Goal: Information Seeking & Learning: Learn about a topic

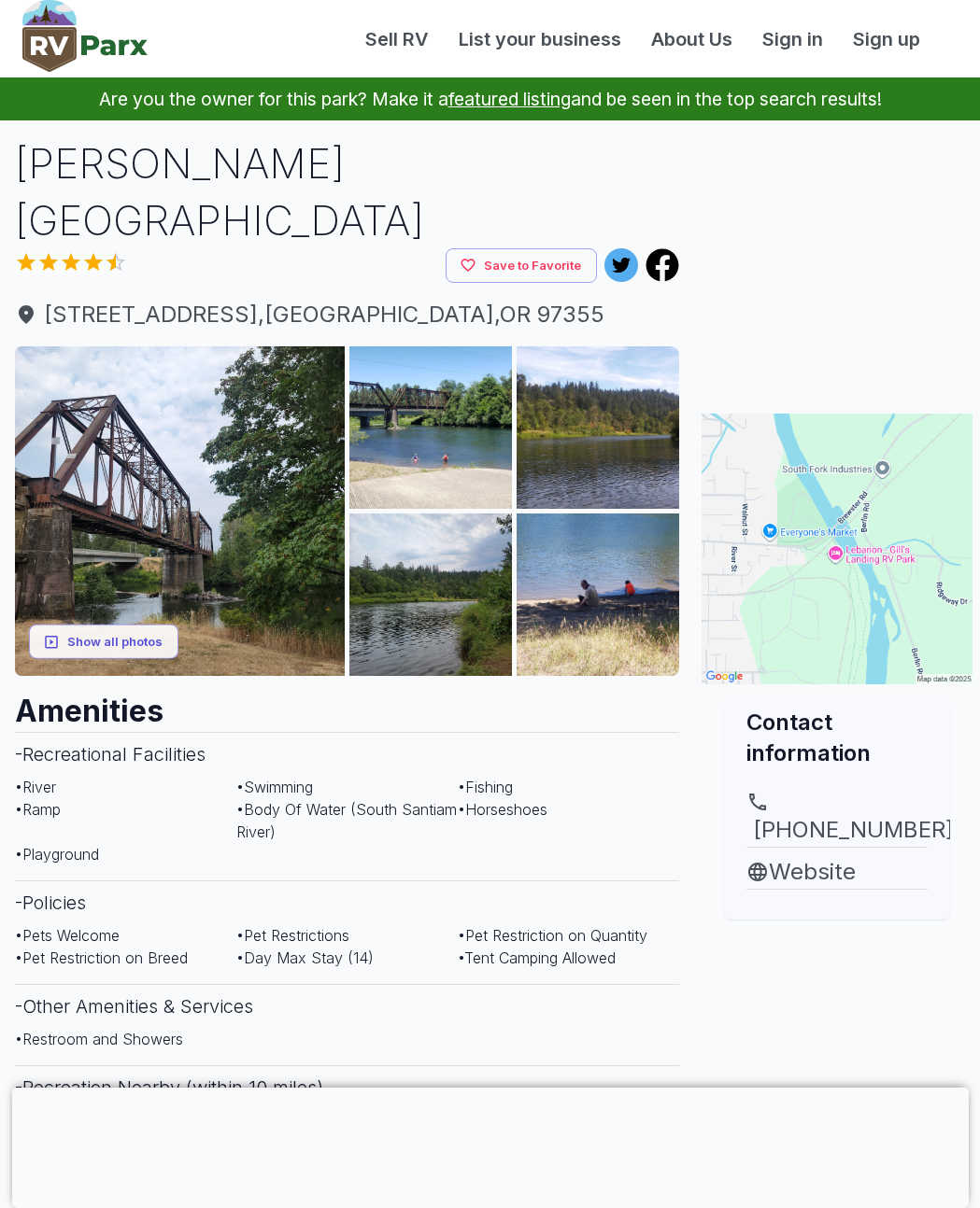
click at [89, 625] on button "Show all photos" at bounding box center [104, 641] width 150 height 34
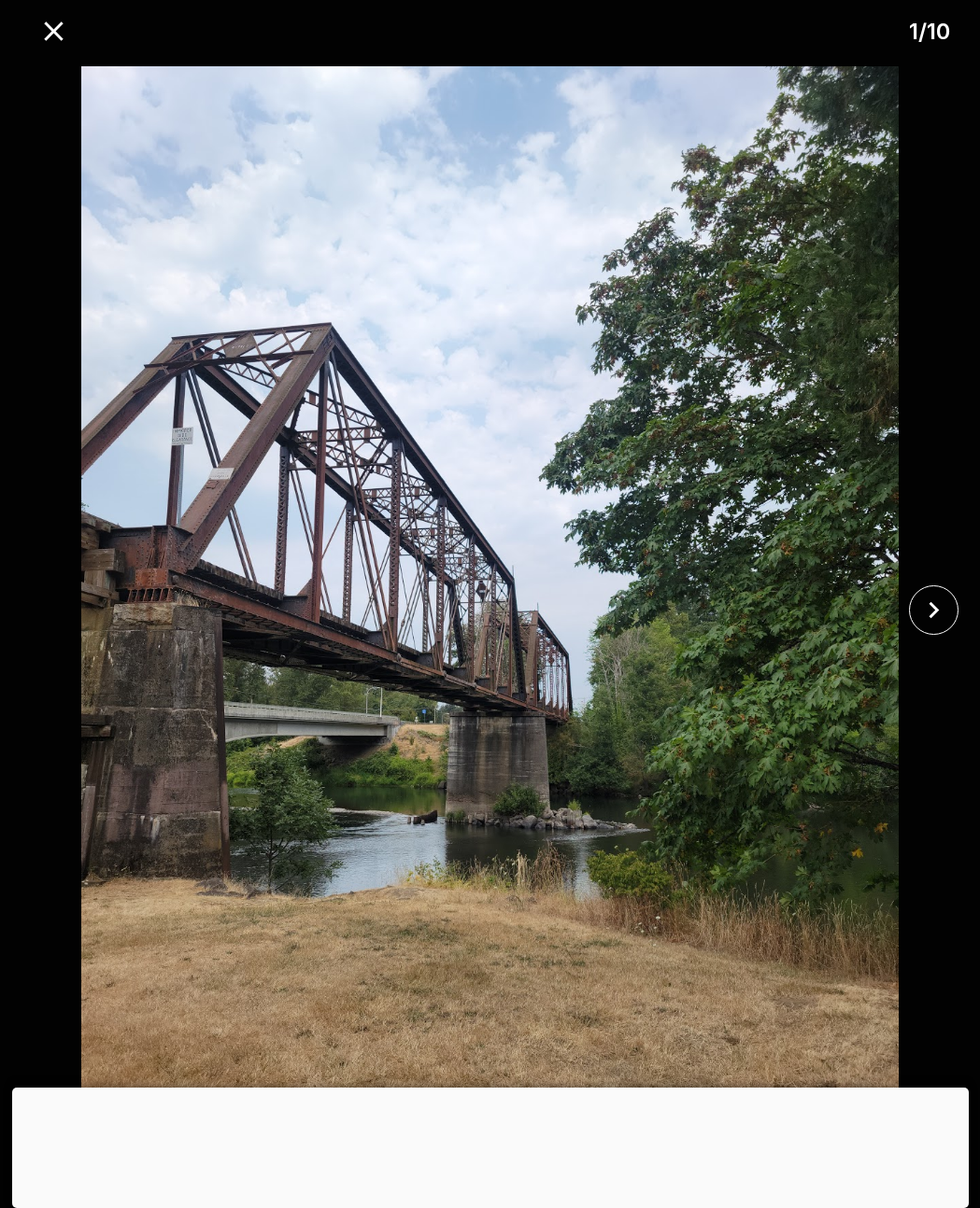
click at [934, 614] on icon "close" at bounding box center [933, 610] width 10 height 17
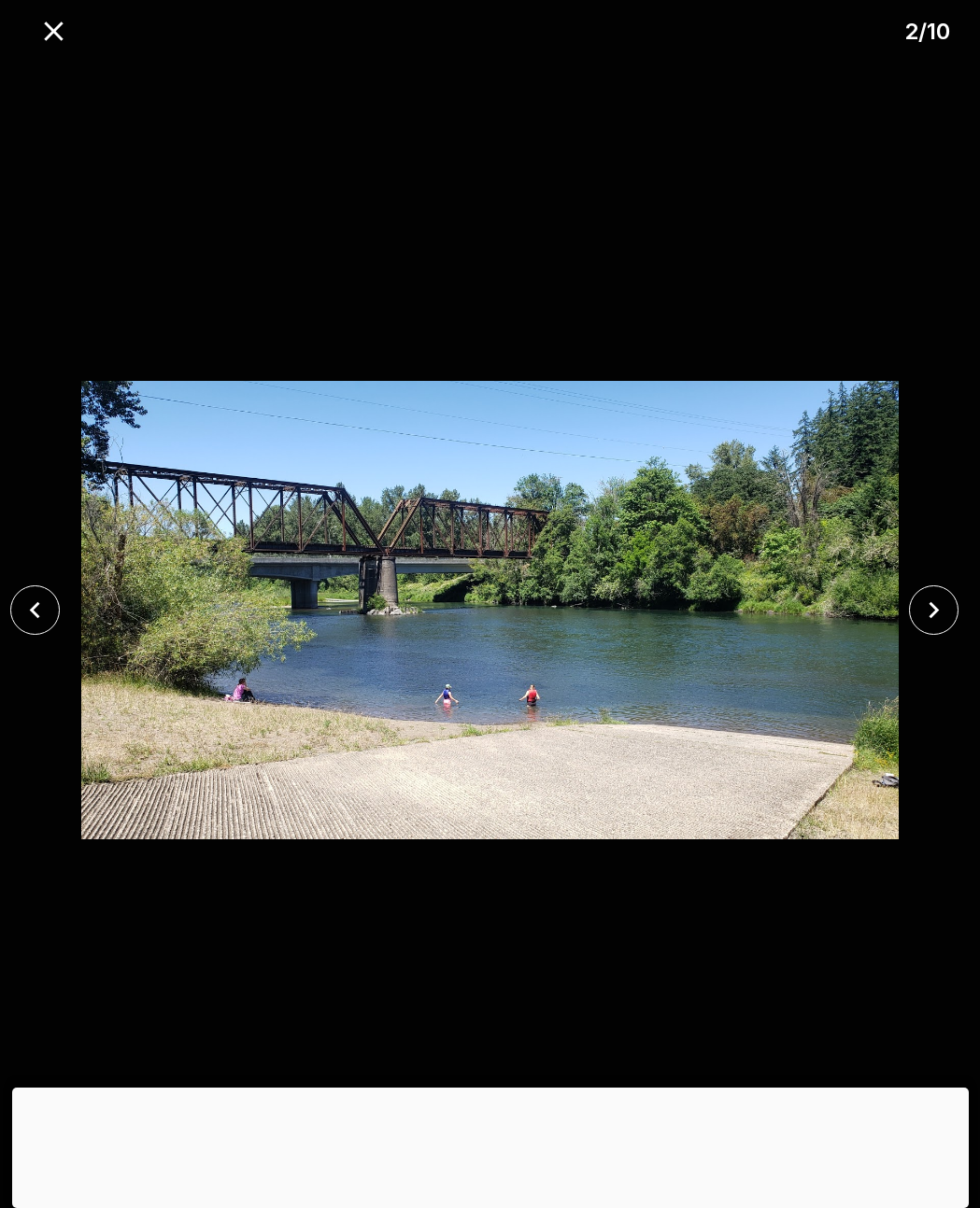
click at [930, 612] on icon "close" at bounding box center [933, 610] width 32 height 32
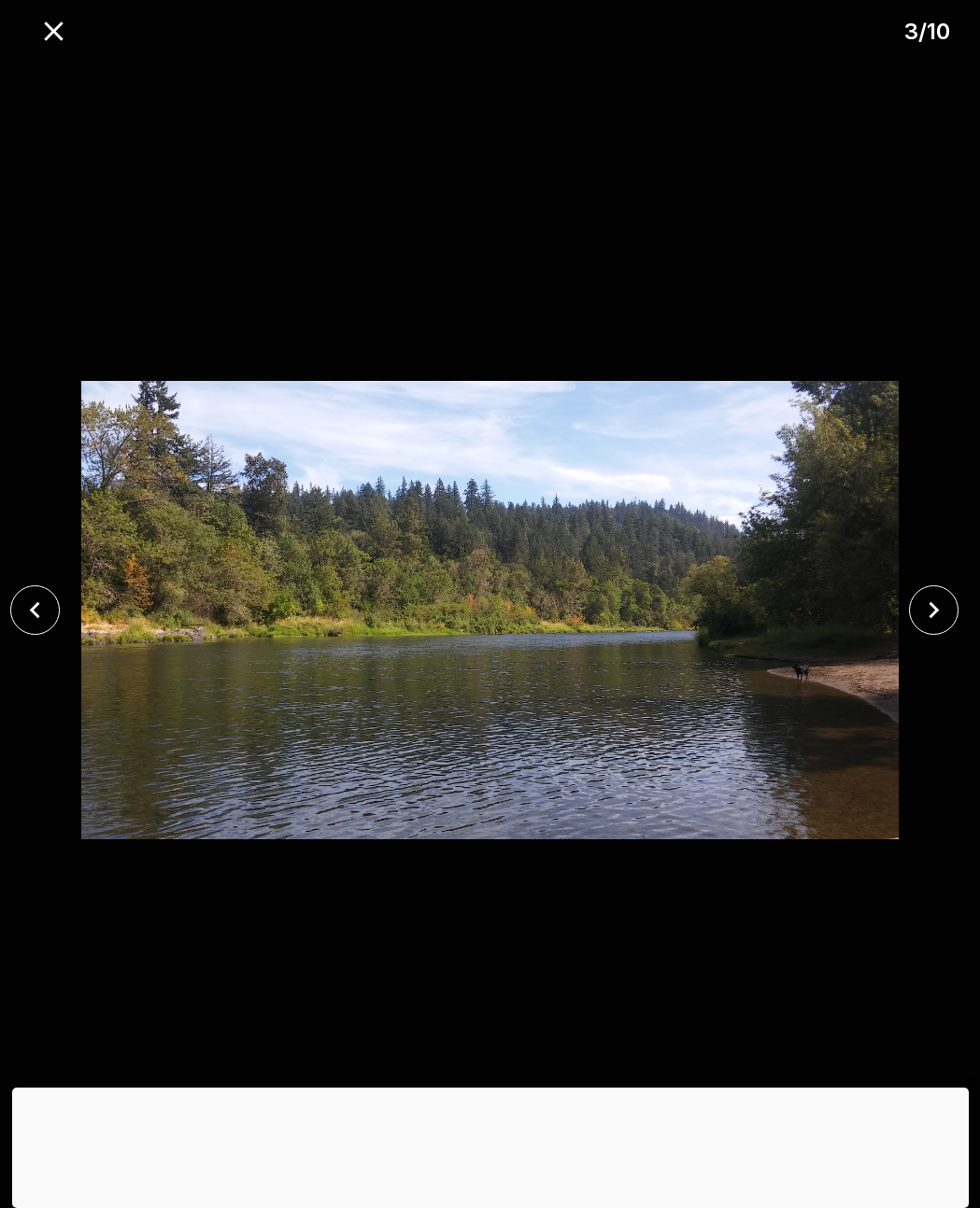
click at [923, 602] on icon "close" at bounding box center [933, 610] width 32 height 32
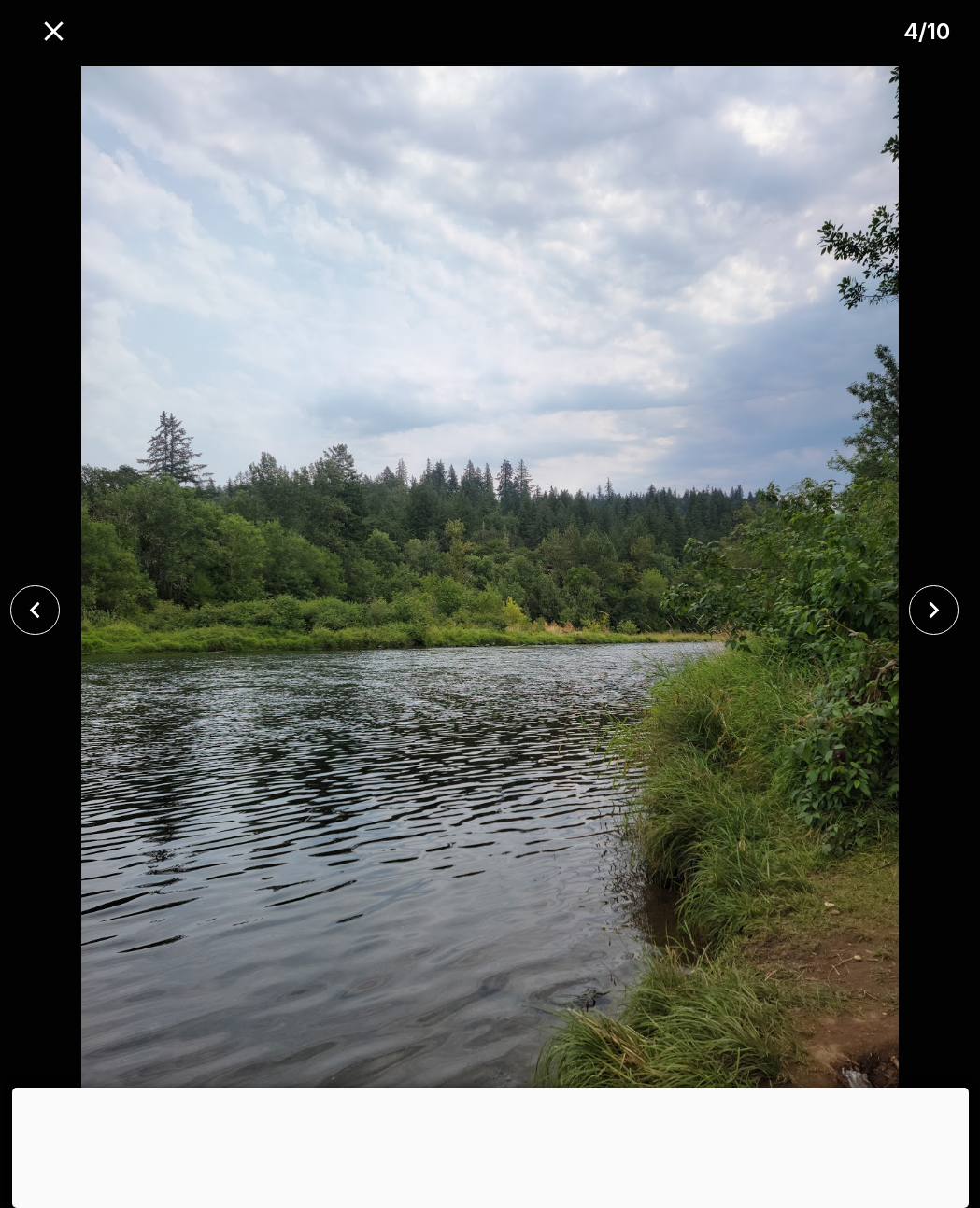
click at [924, 609] on icon "close" at bounding box center [933, 610] width 32 height 32
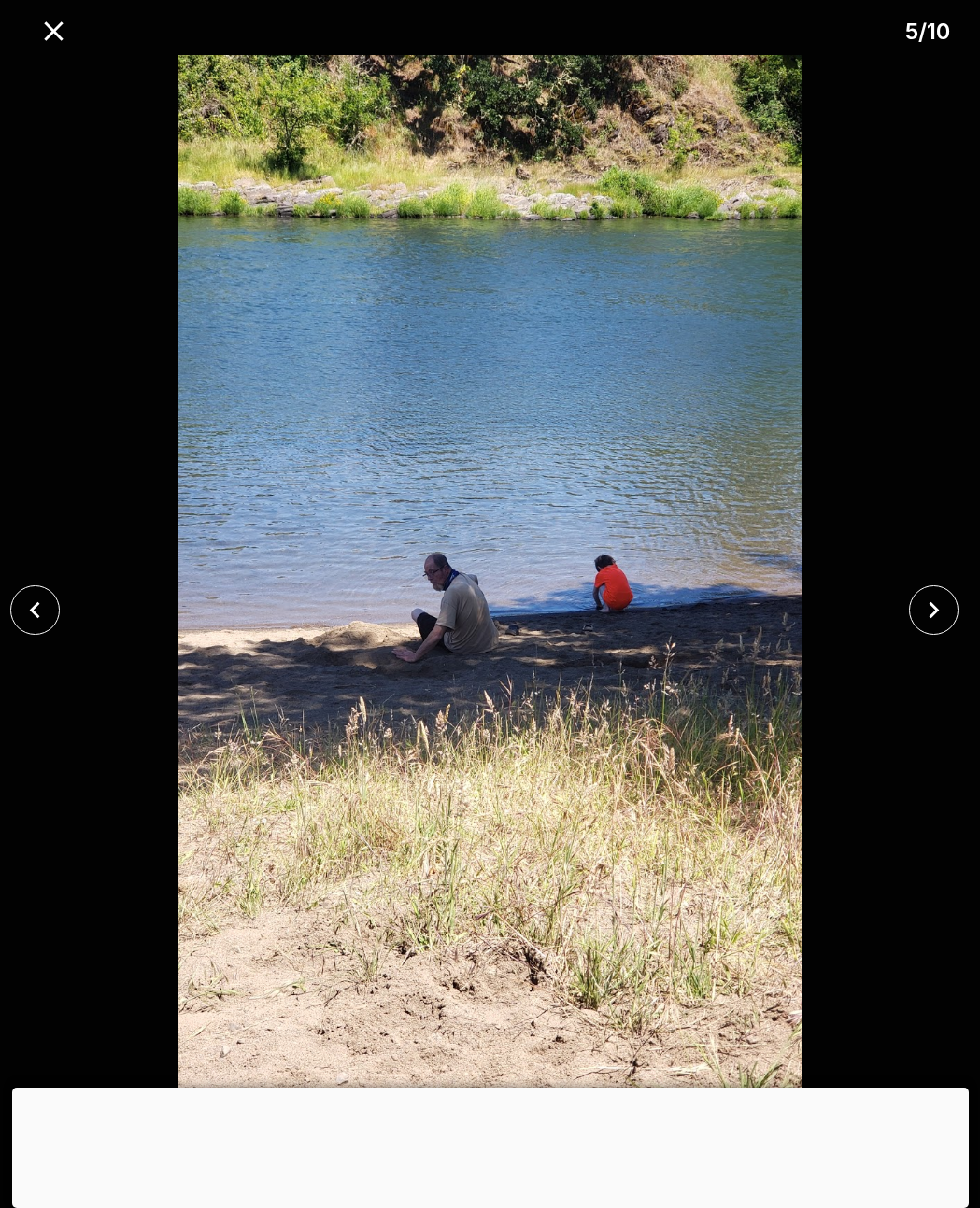
click at [918, 603] on icon "close" at bounding box center [933, 610] width 32 height 32
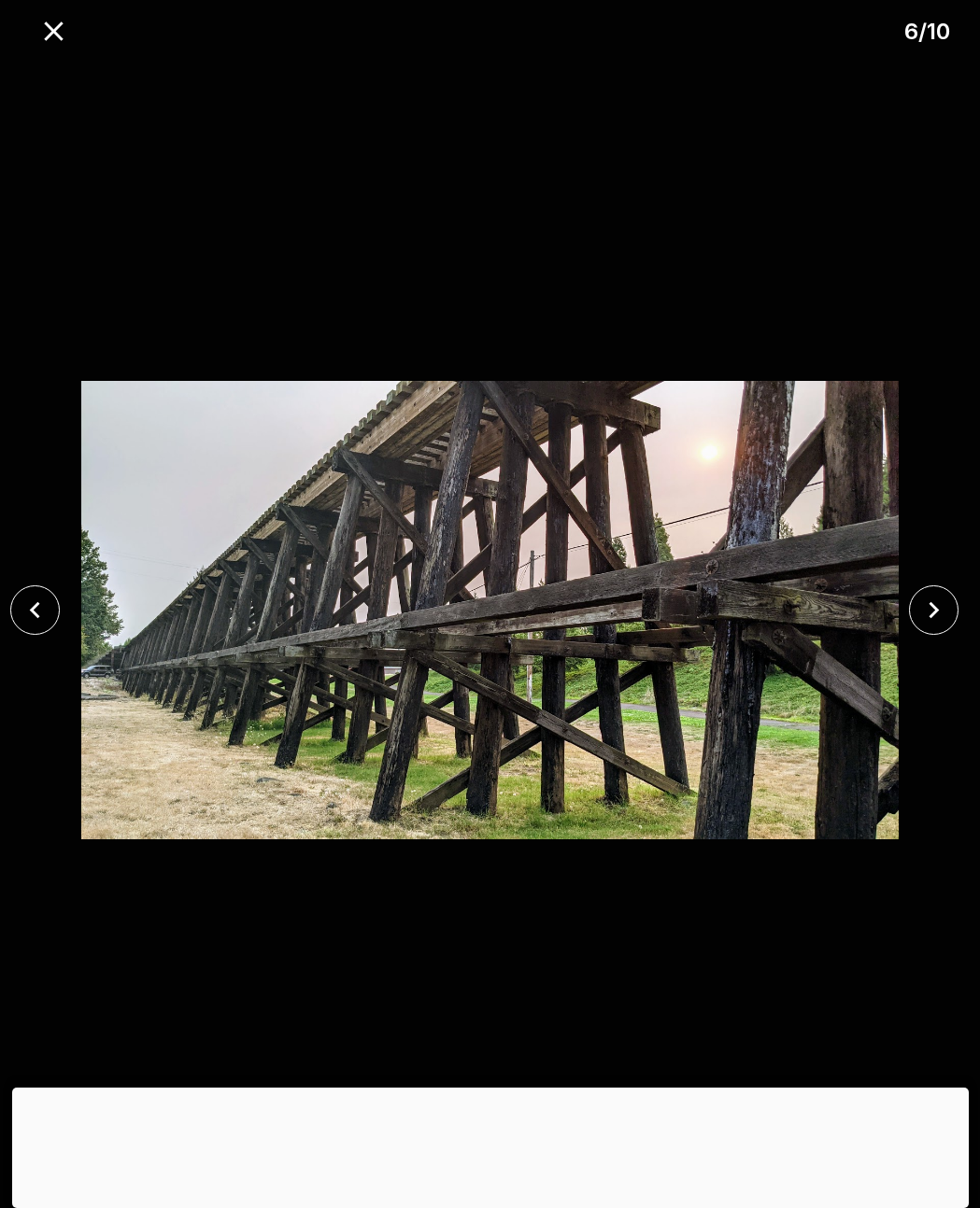
click at [921, 617] on icon "close" at bounding box center [933, 610] width 32 height 32
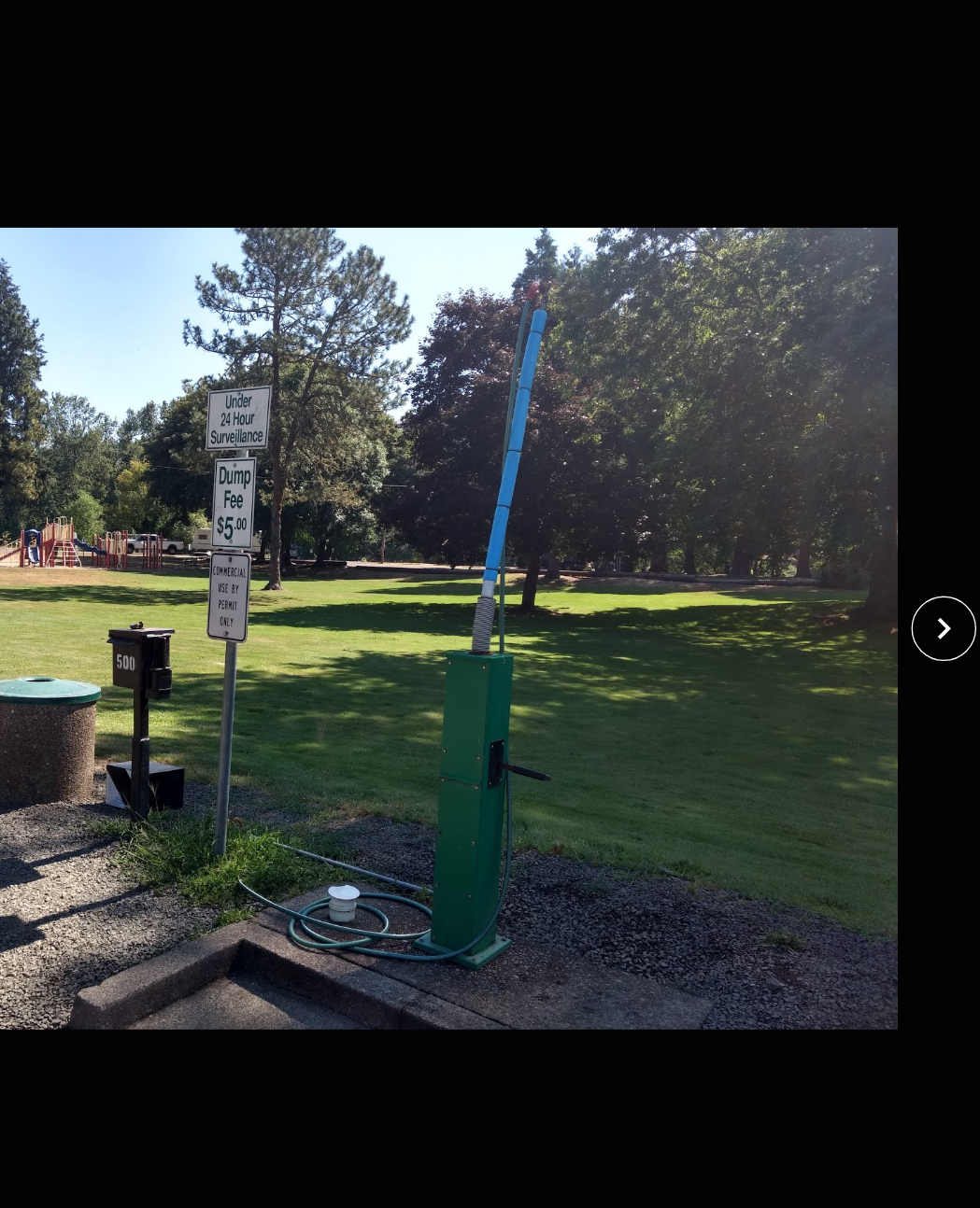
click at [917, 594] on icon "close" at bounding box center [933, 610] width 32 height 32
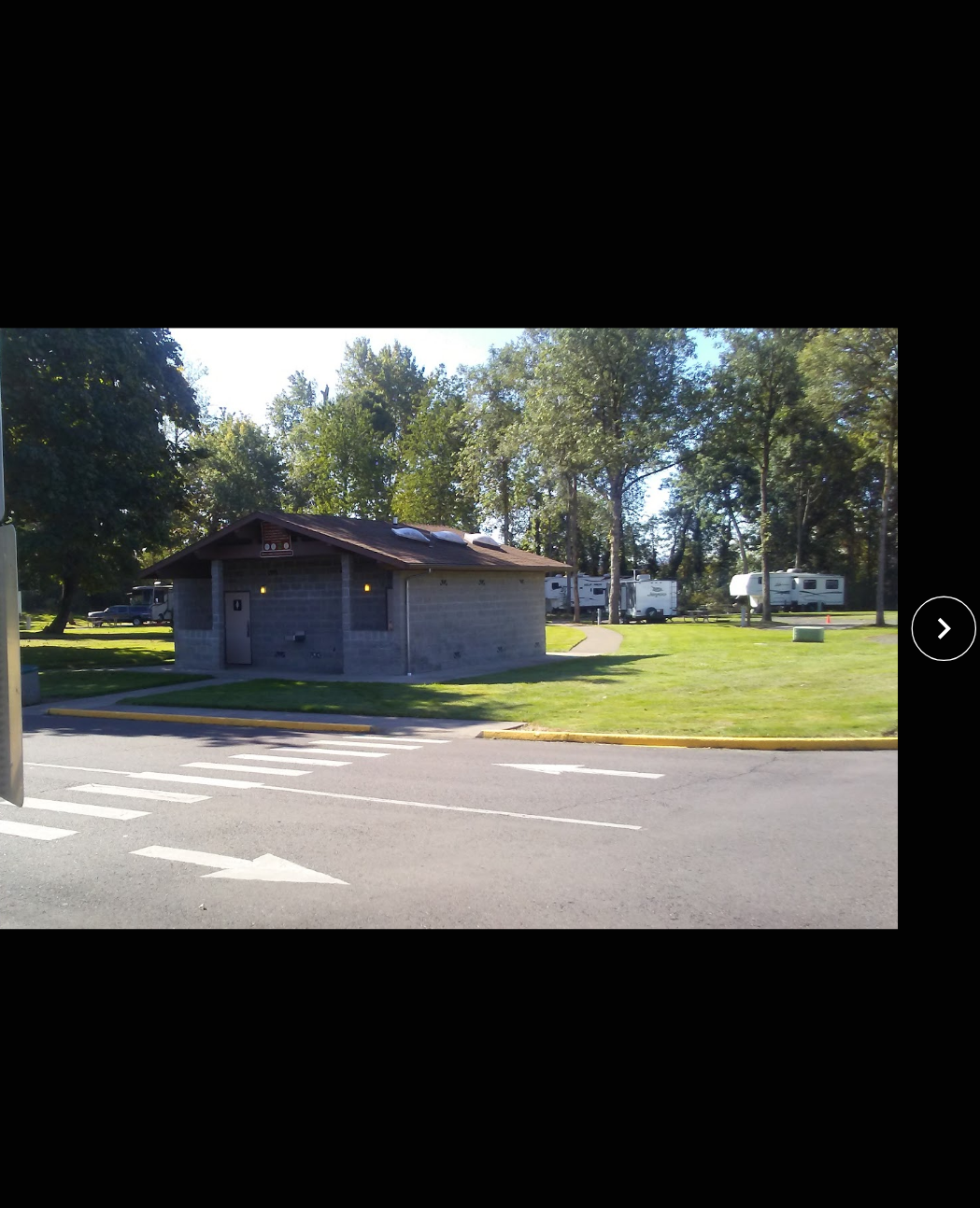
click at [917, 594] on icon "close" at bounding box center [933, 610] width 32 height 32
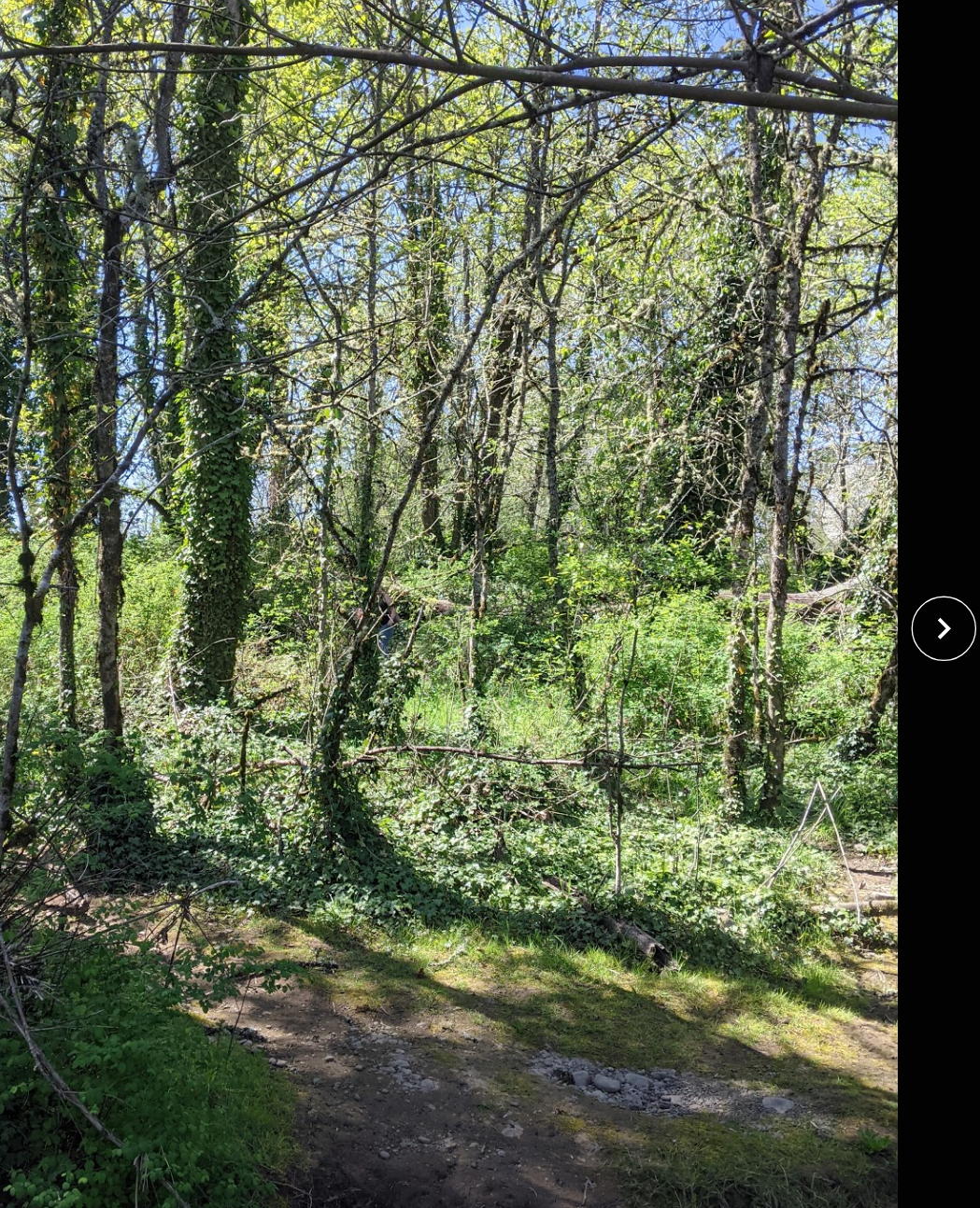
click at [917, 594] on icon "close" at bounding box center [933, 610] width 32 height 32
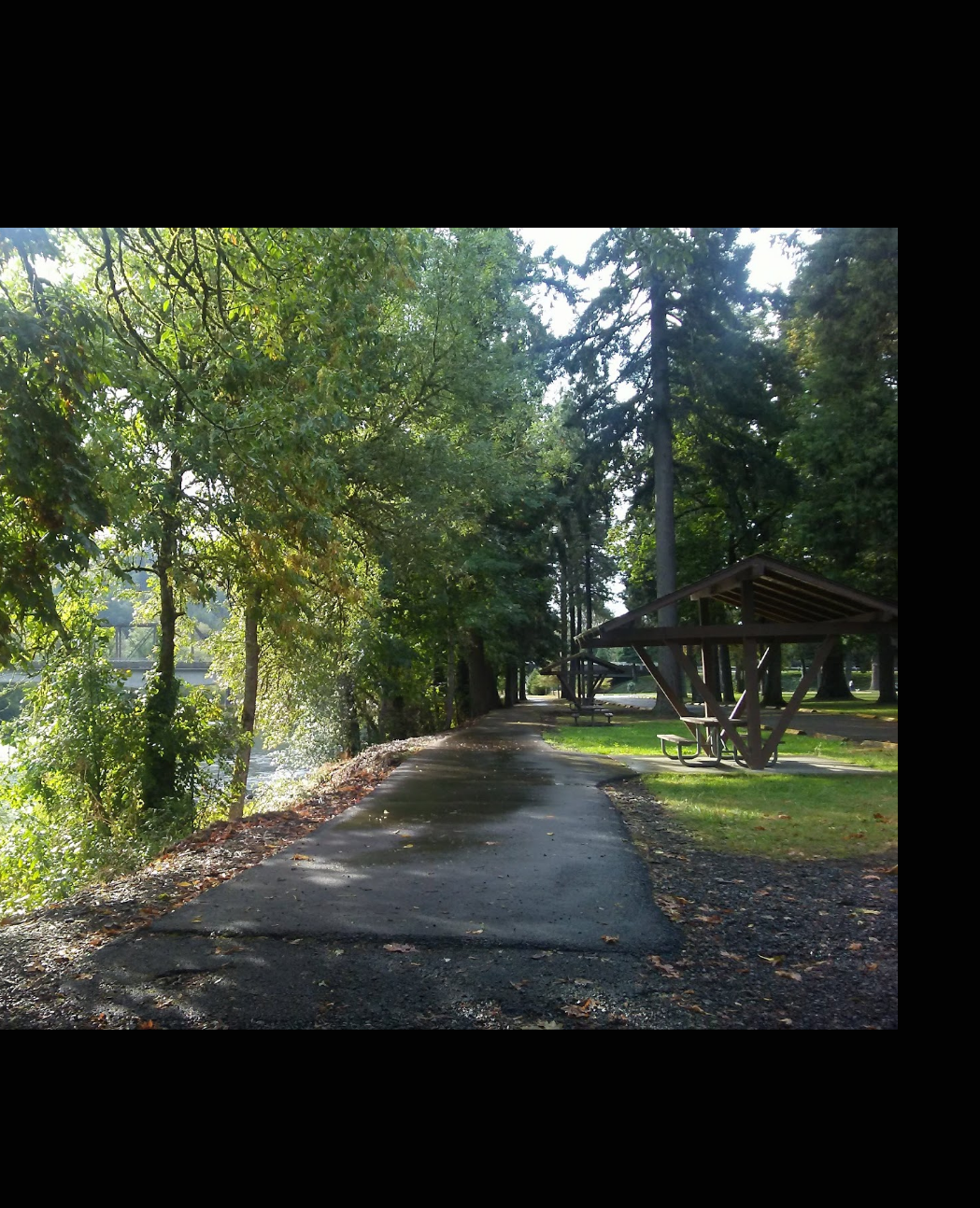
click at [611, 566] on img at bounding box center [490, 610] width 817 height 1110
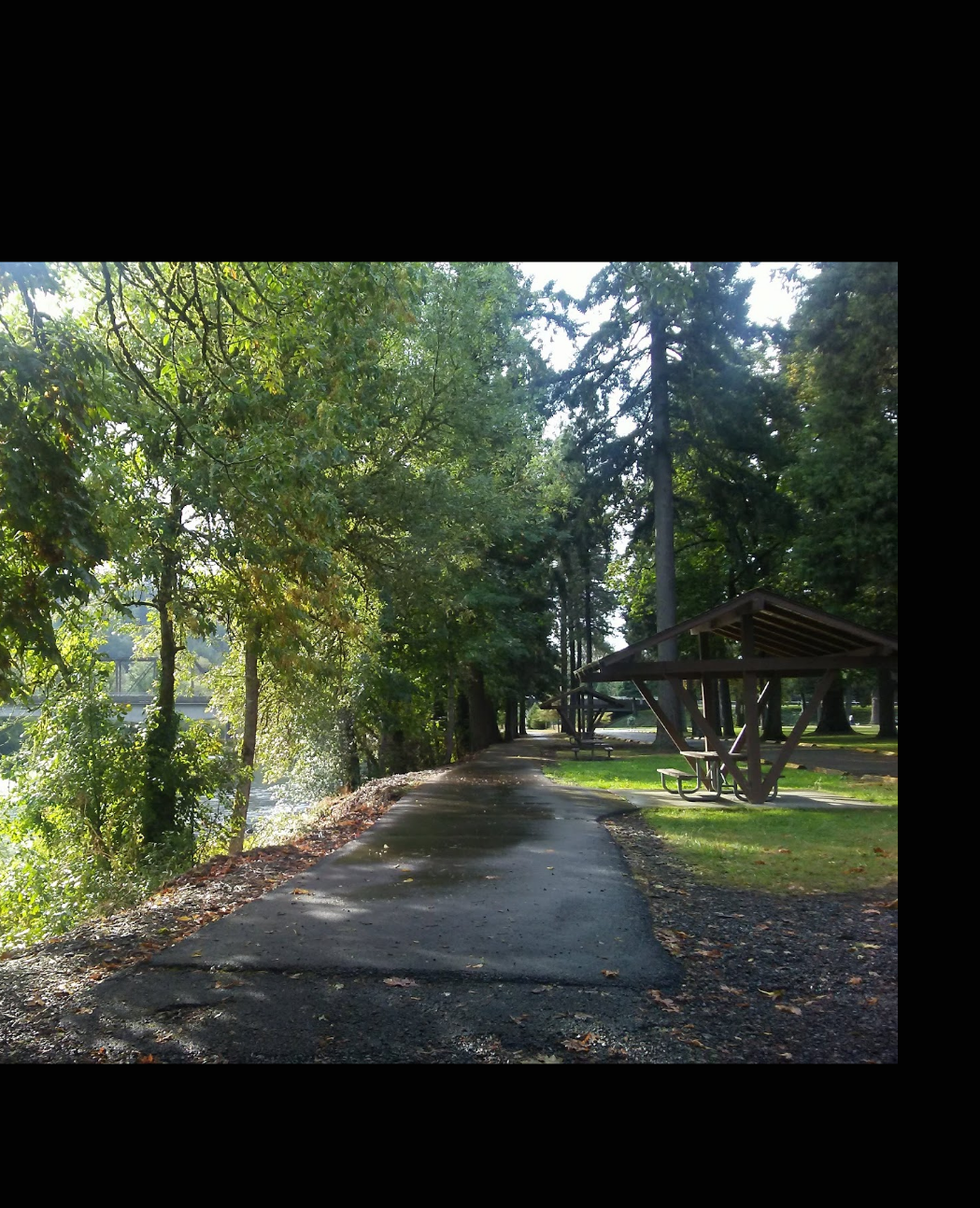
click at [724, 518] on div at bounding box center [490, 610] width 980 height 1110
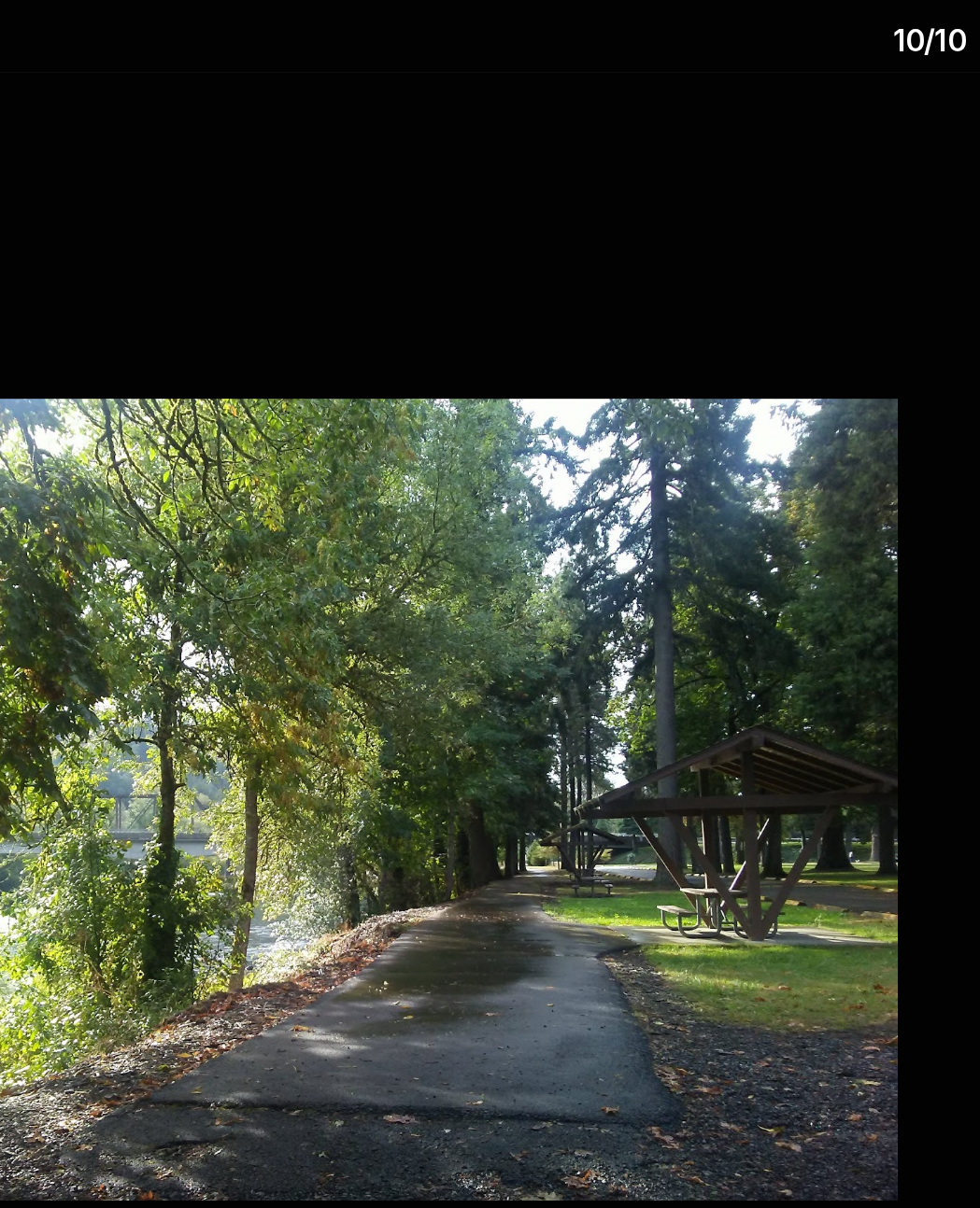
scroll to position [0, 23]
